Goal: Find specific page/section: Find specific page/section

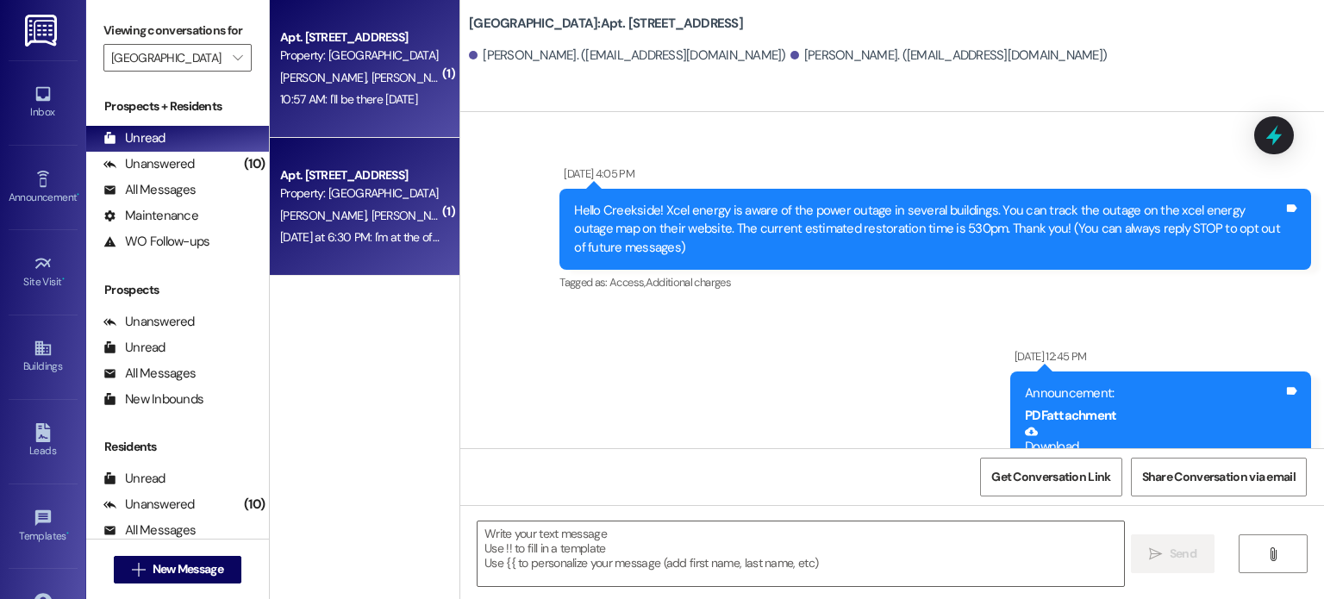
scroll to position [36386, 0]
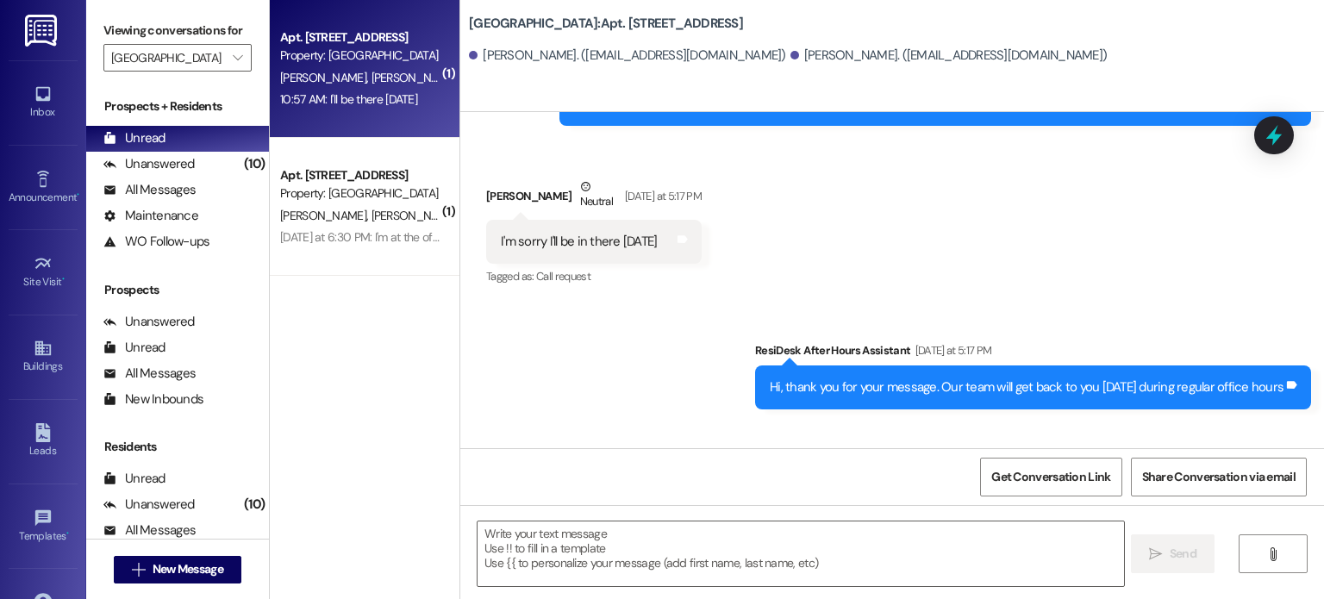
click at [372, 82] on span "[PERSON_NAME]" at bounding box center [415, 78] width 86 height 16
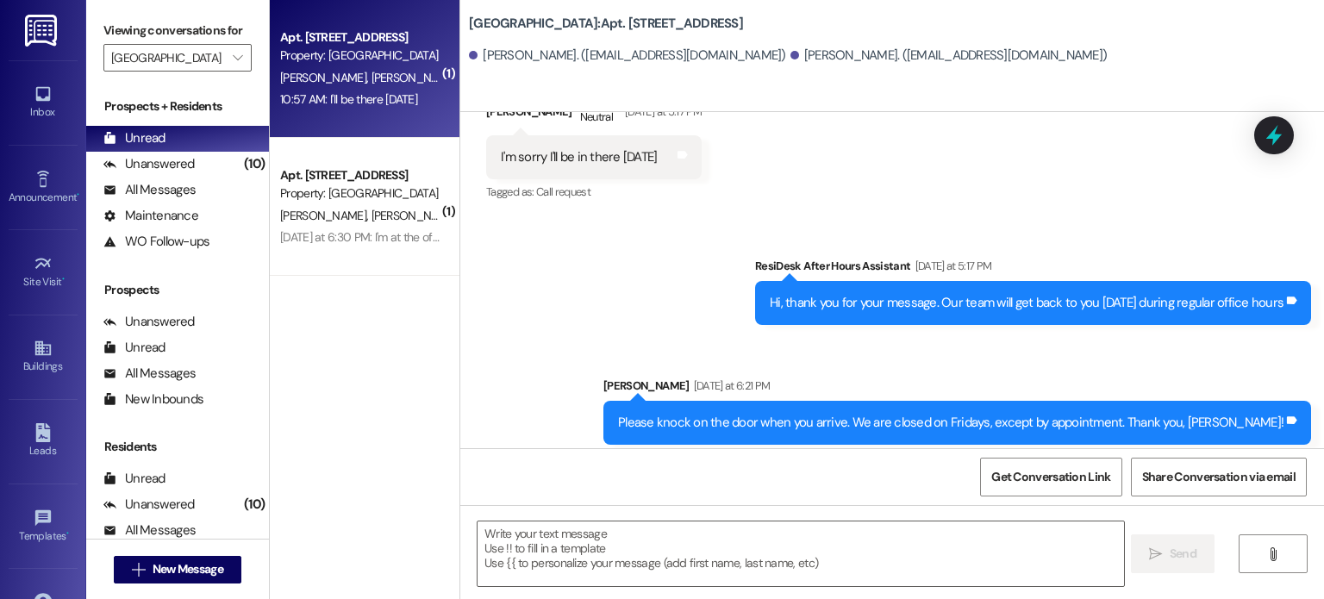
scroll to position [36507, 0]
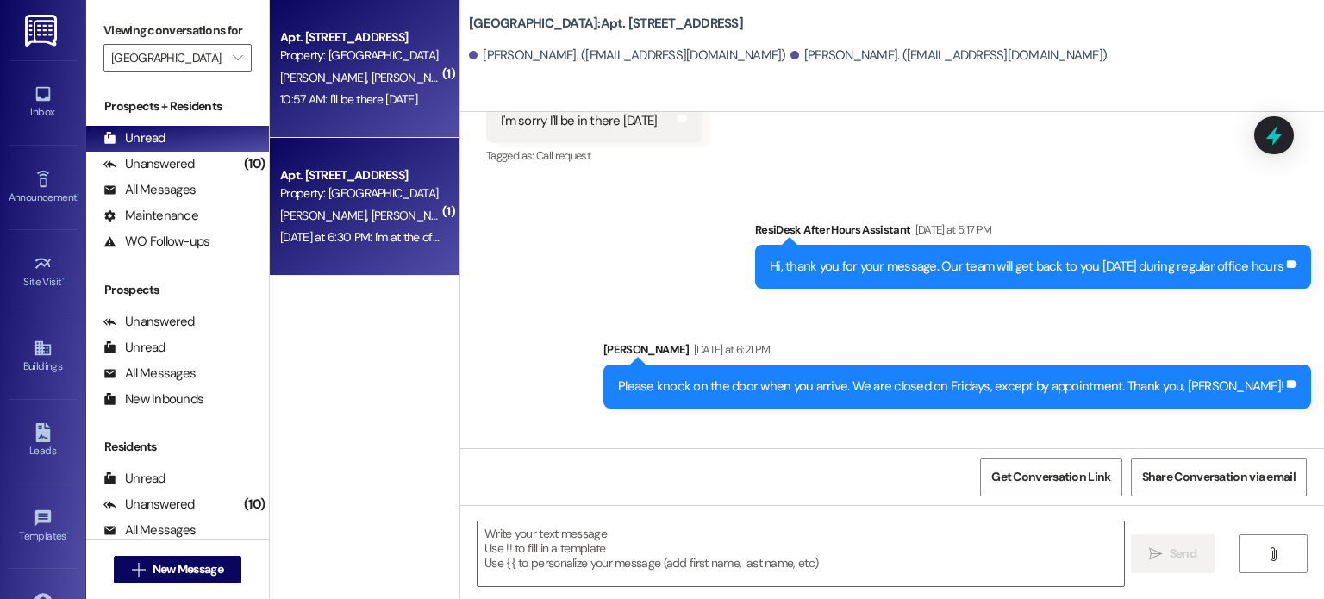
click at [377, 189] on div "Property: [GEOGRAPHIC_DATA]" at bounding box center [360, 194] width 160 height 18
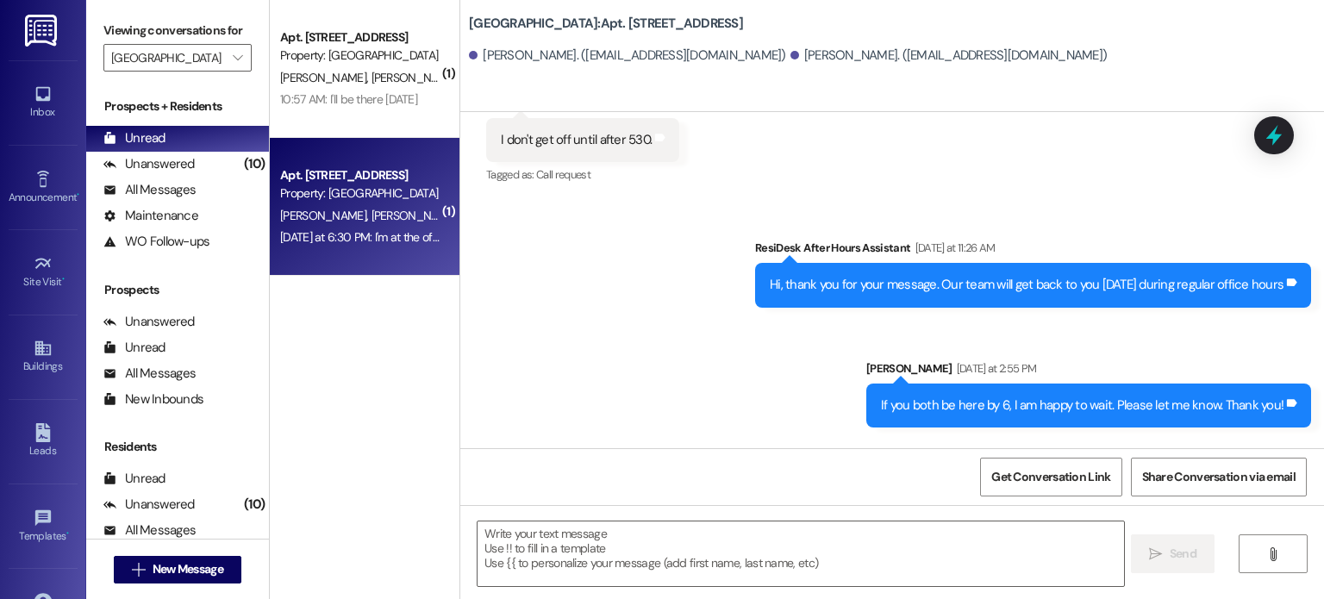
scroll to position [43906, 0]
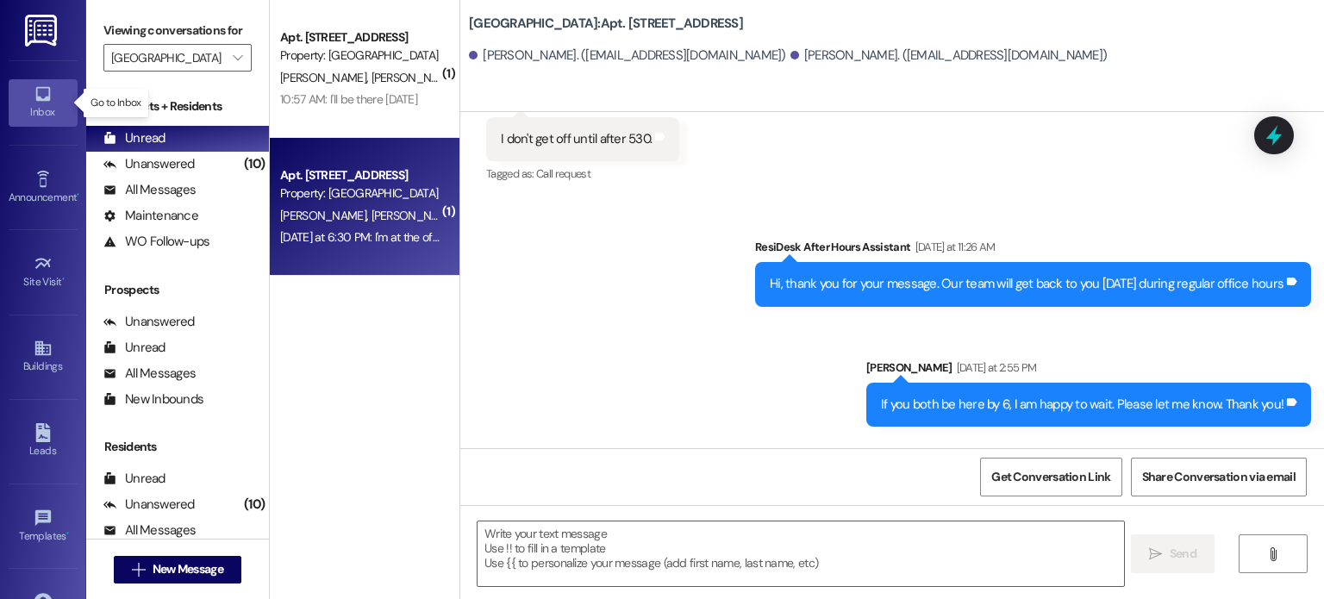
click at [41, 99] on icon at bounding box center [42, 94] width 15 height 15
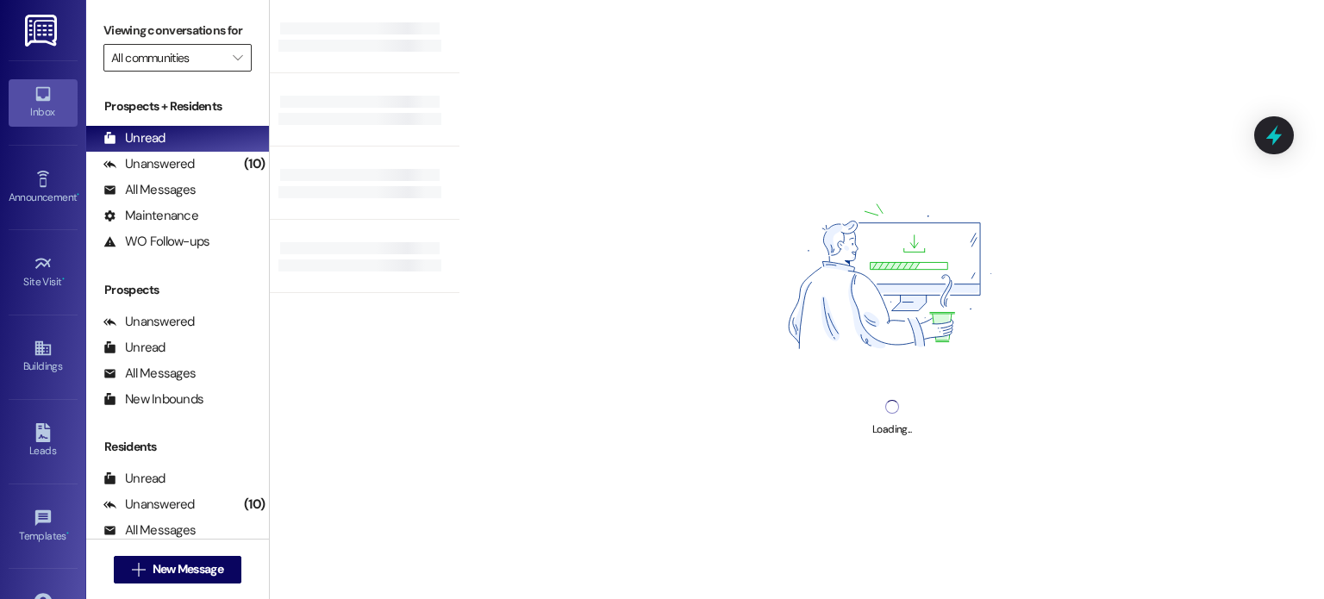
click at [149, 58] on input "All communities" at bounding box center [167, 58] width 113 height 28
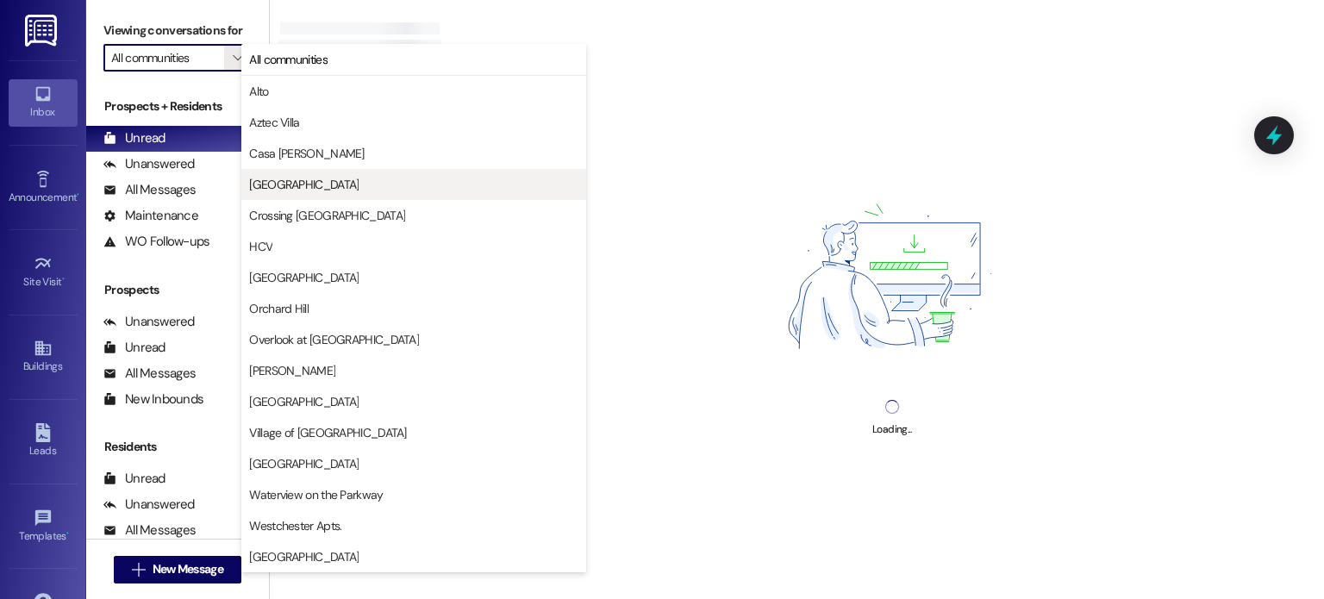
click at [280, 183] on span "[GEOGRAPHIC_DATA]" at bounding box center [303, 184] width 109 height 17
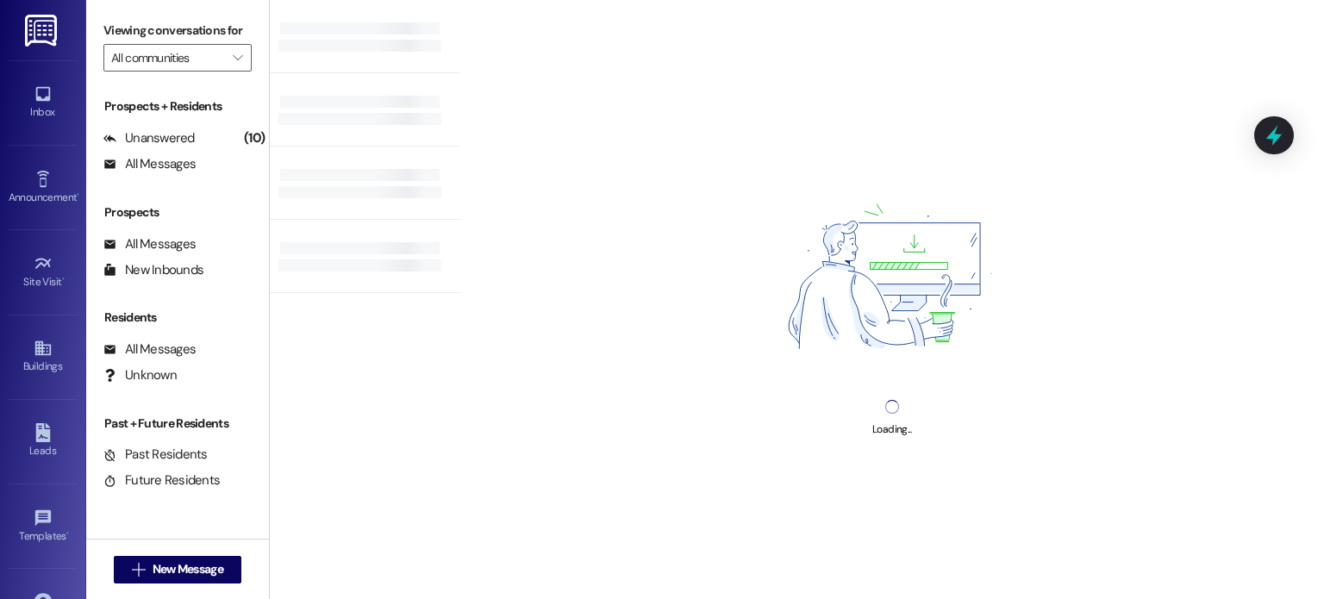
type input "[GEOGRAPHIC_DATA]"
